Goal: Find specific page/section: Find specific page/section

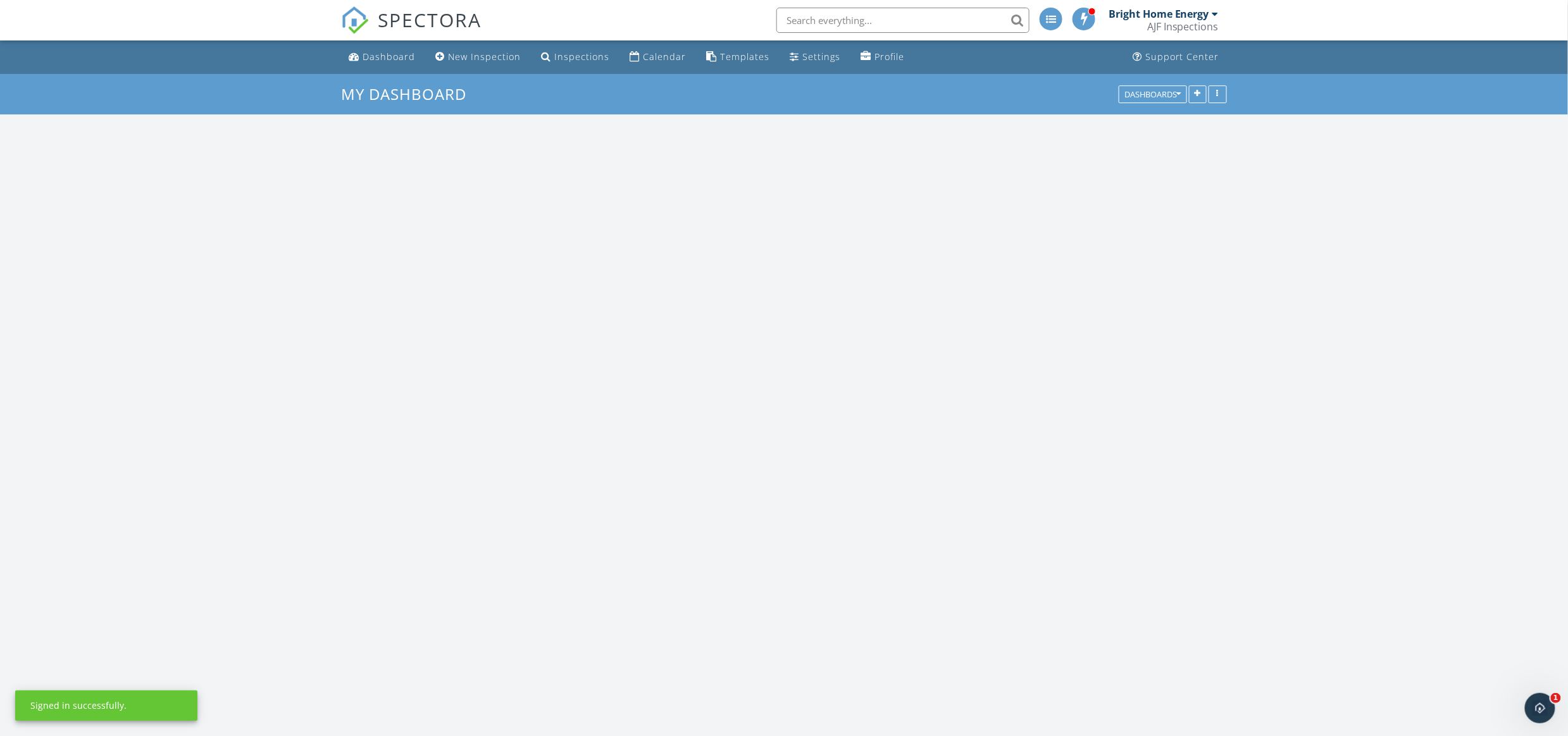
scroll to position [1177, 1595]
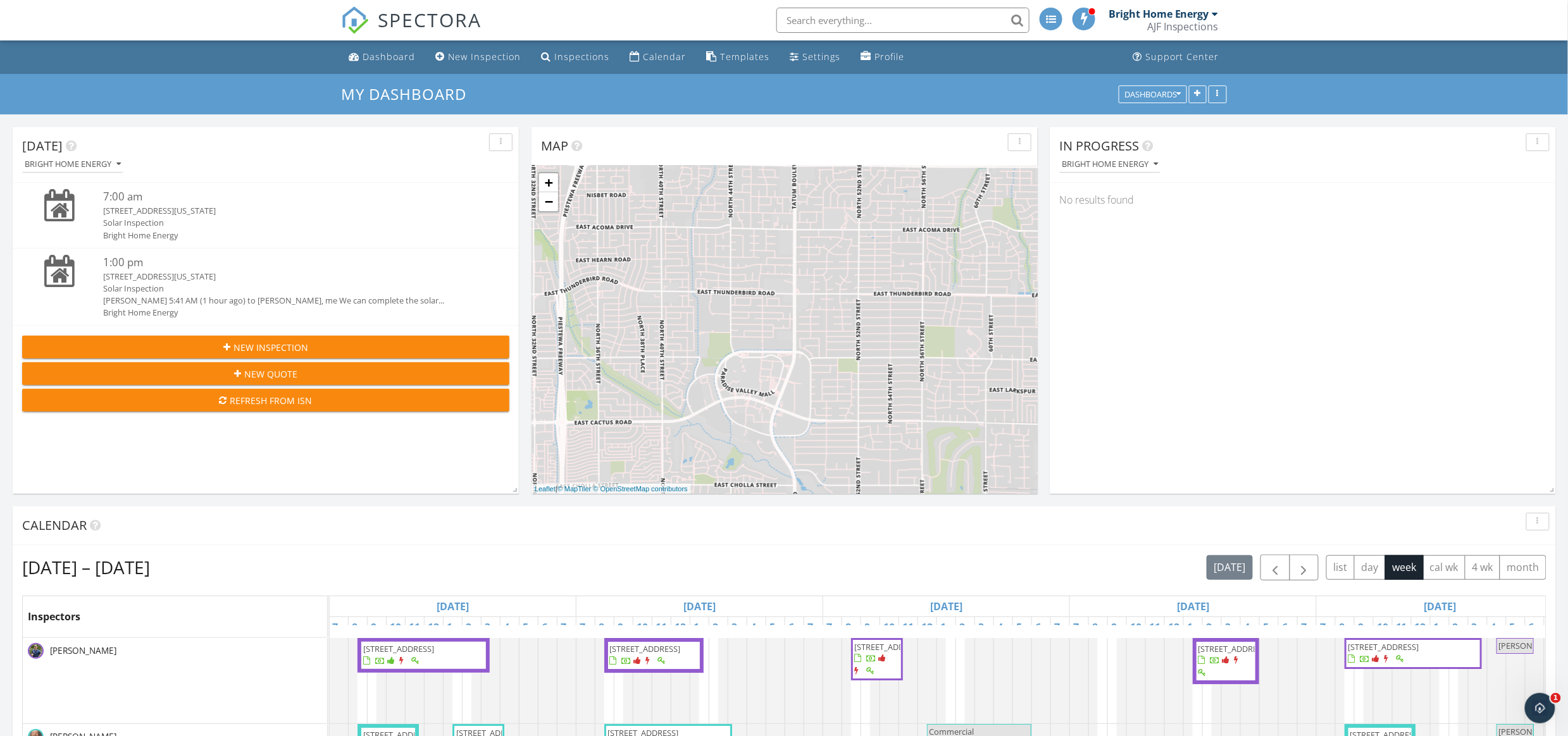
click at [818, 20] on input "text" at bounding box center [902, 20] width 253 height 26
paste input "40711"
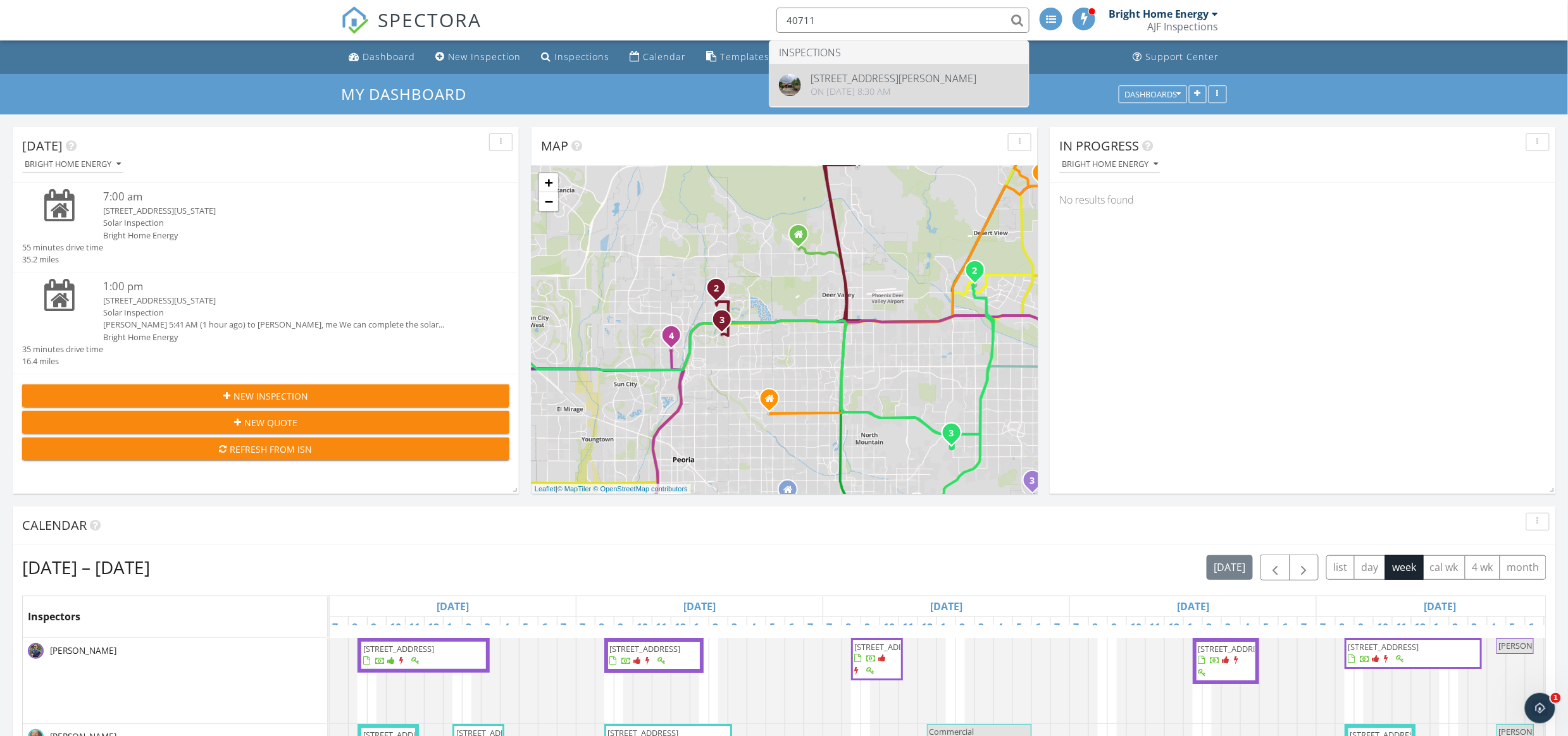
type input "40711"
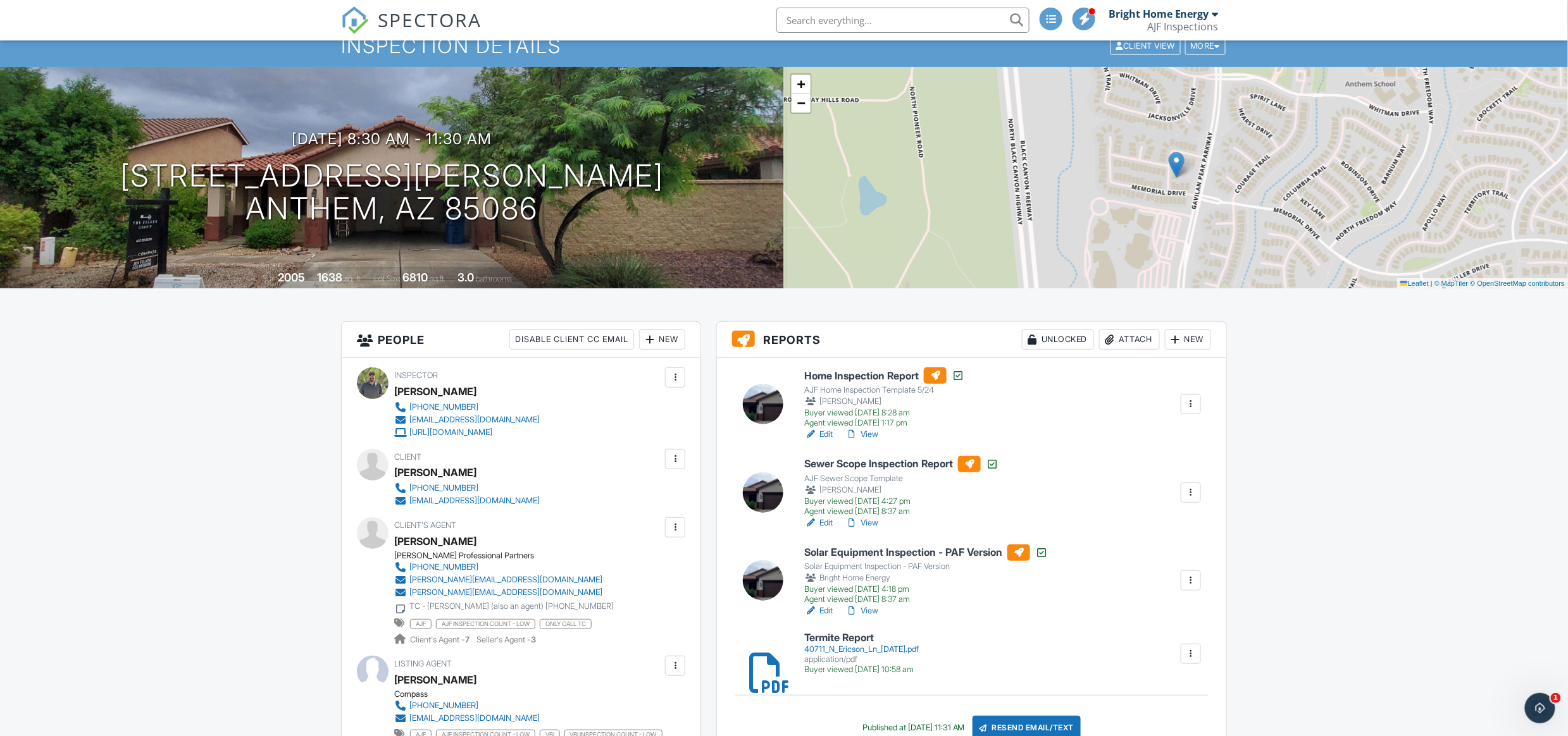
scroll to position [85, 0]
